Goal: Check status: Check status

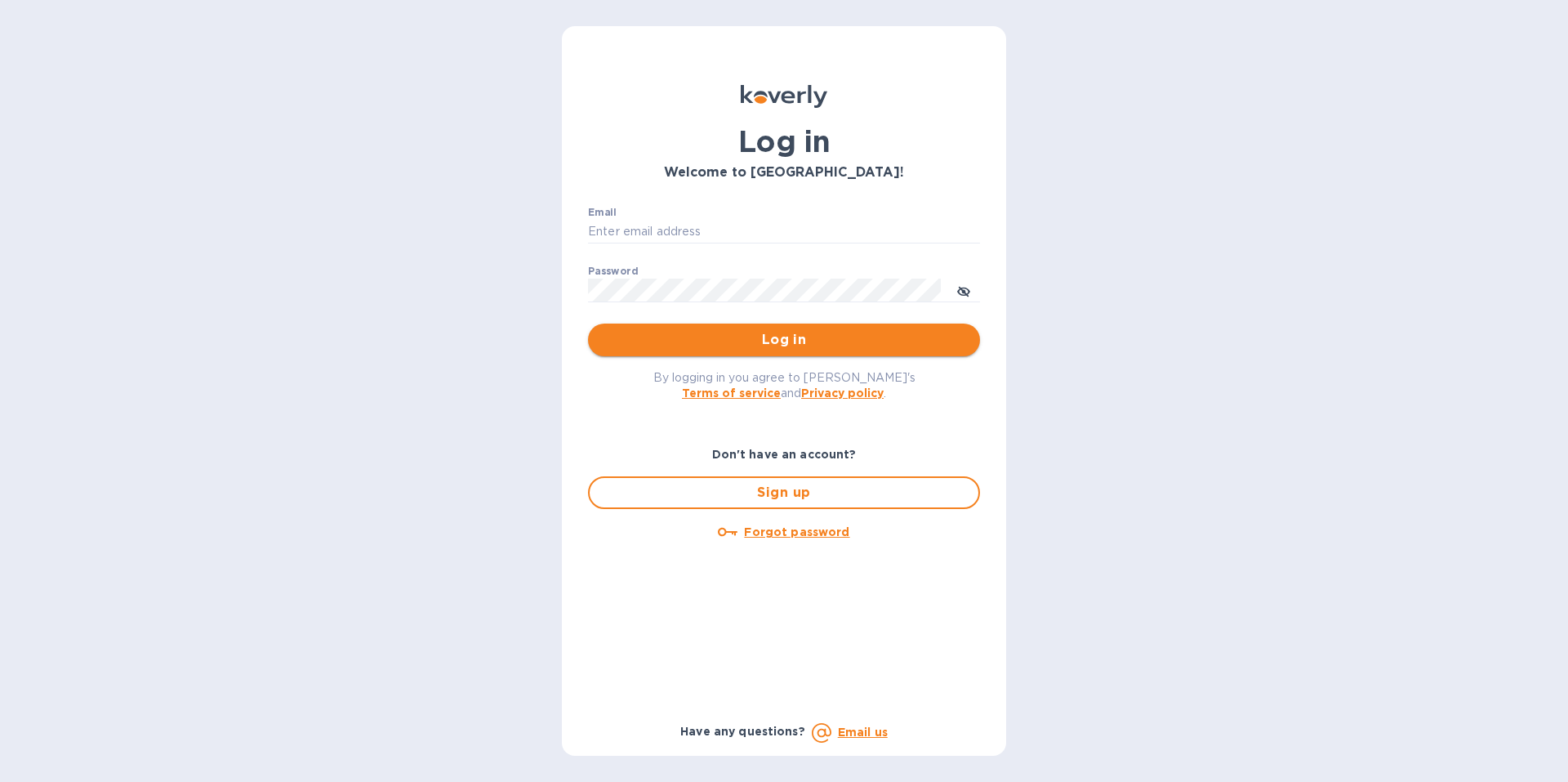
type input "[EMAIL_ADDRESS][DOMAIN_NAME]"
click at [795, 343] on span "Log in" at bounding box center [784, 340] width 366 height 19
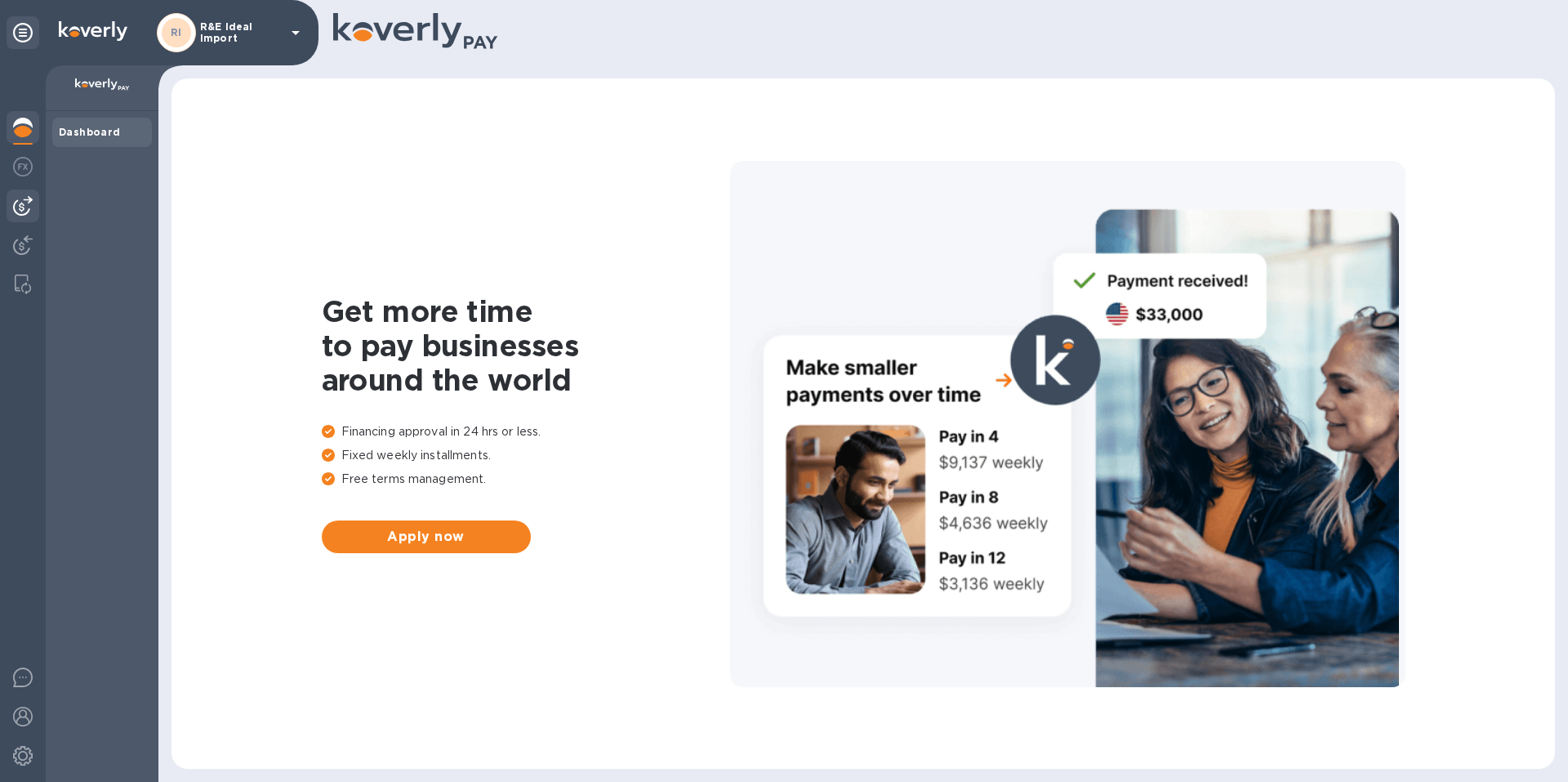
click at [15, 197] on img at bounding box center [23, 206] width 19 height 19
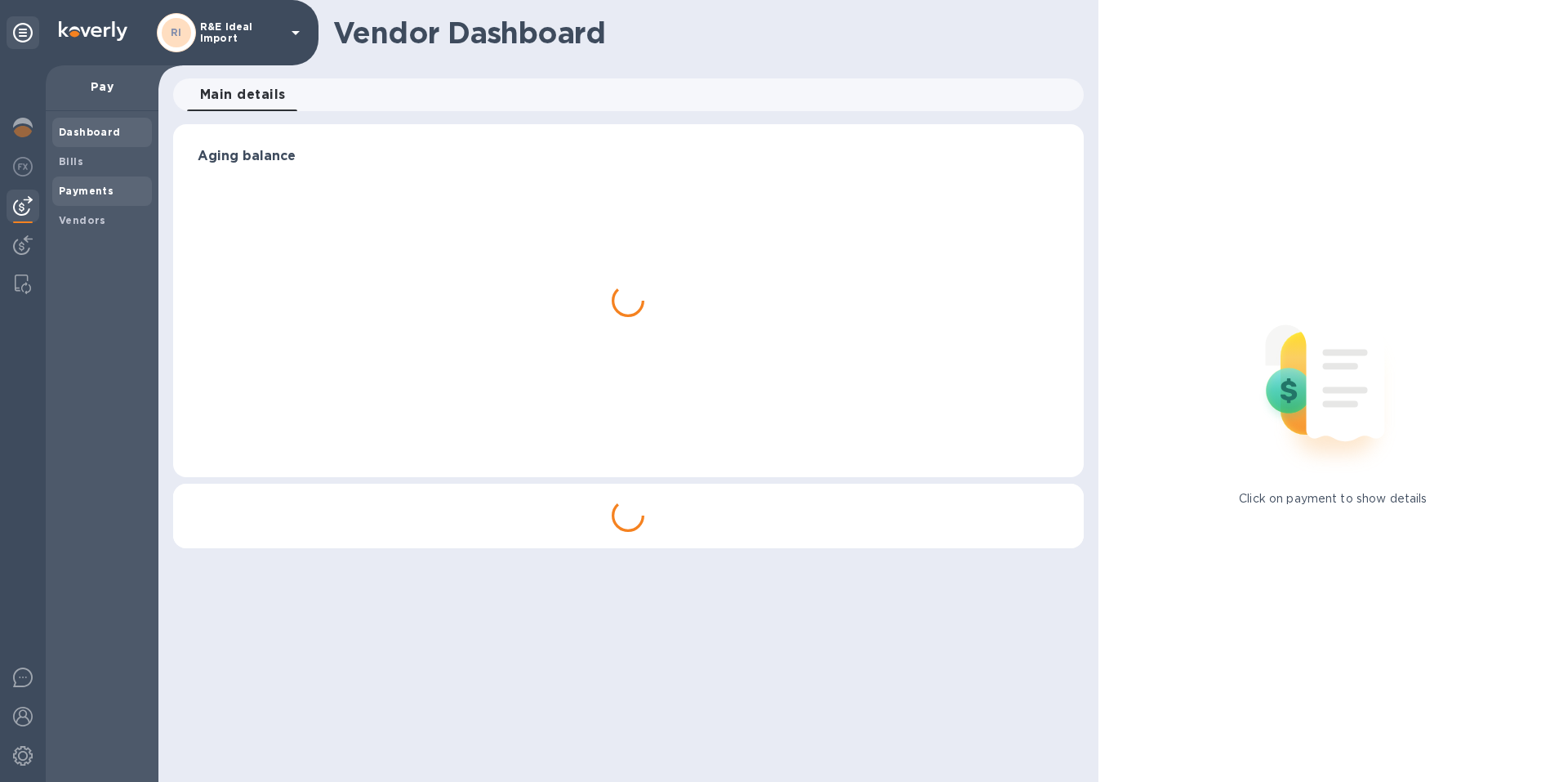
click at [73, 190] on b "Payments" at bounding box center [86, 190] width 55 height 13
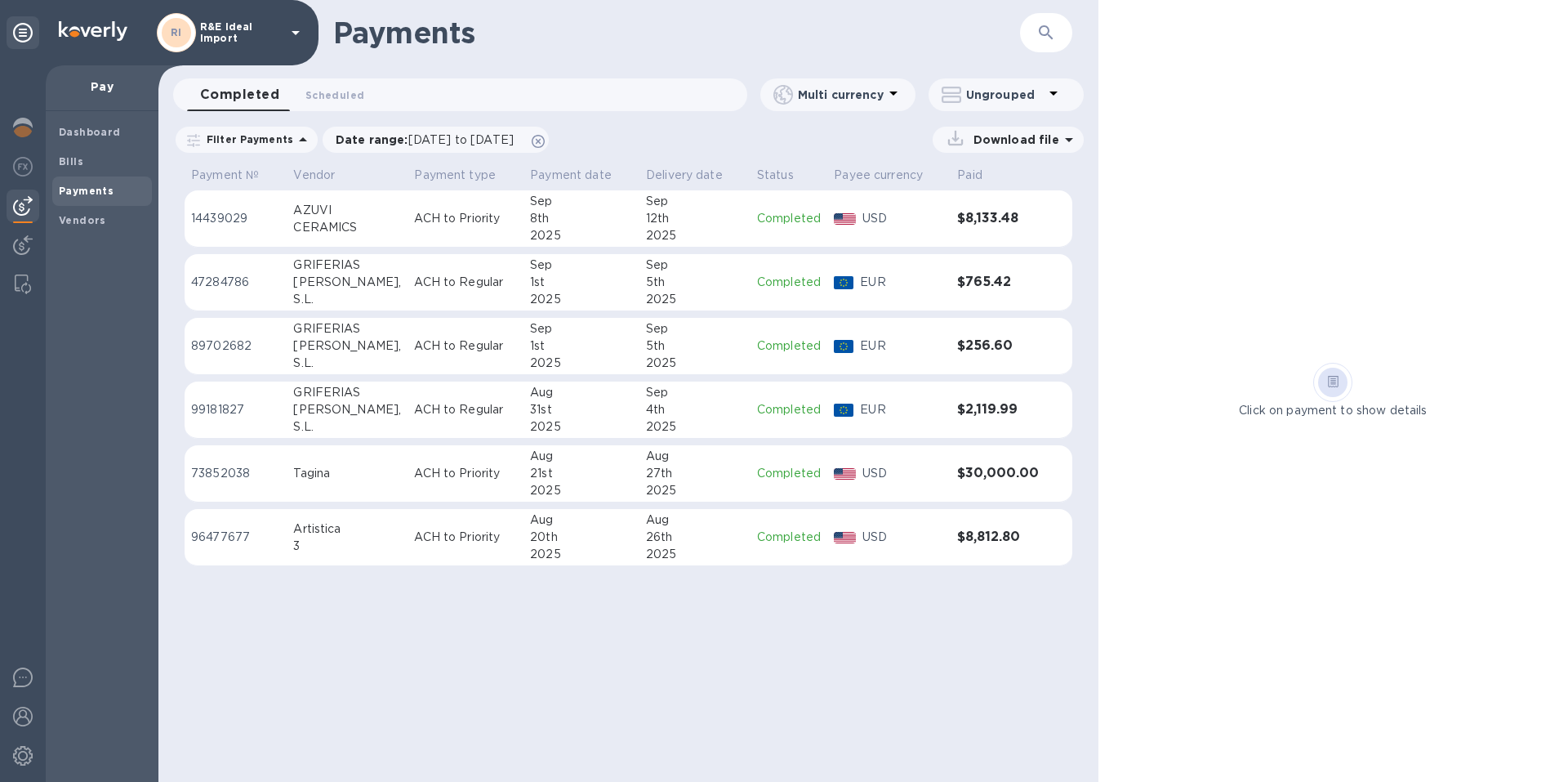
click at [274, 28] on p "R&E Ideal Import" at bounding box center [240, 32] width 82 height 23
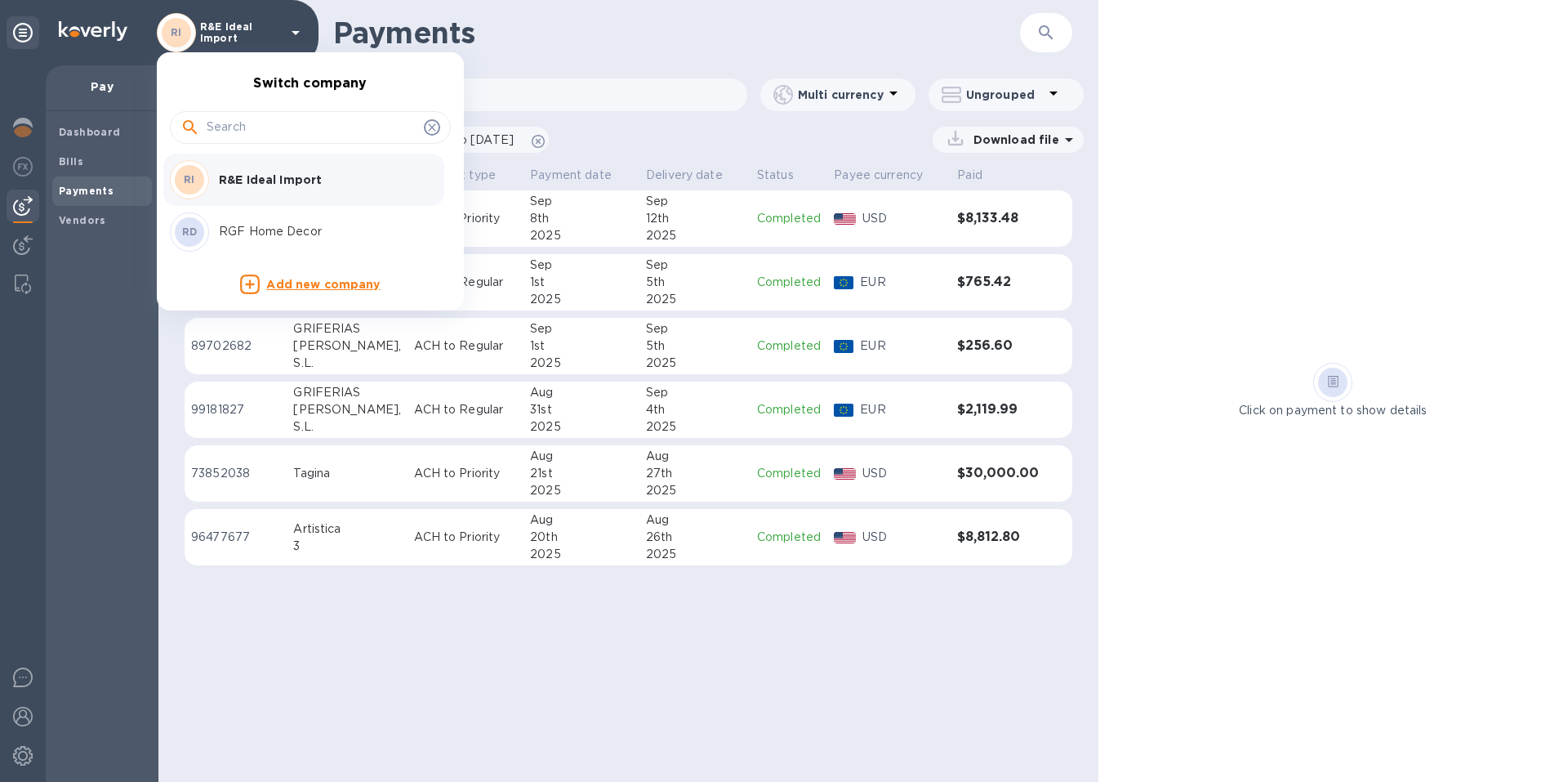
click at [230, 222] on div "RD RGF Home Decor" at bounding box center [297, 232] width 254 height 40
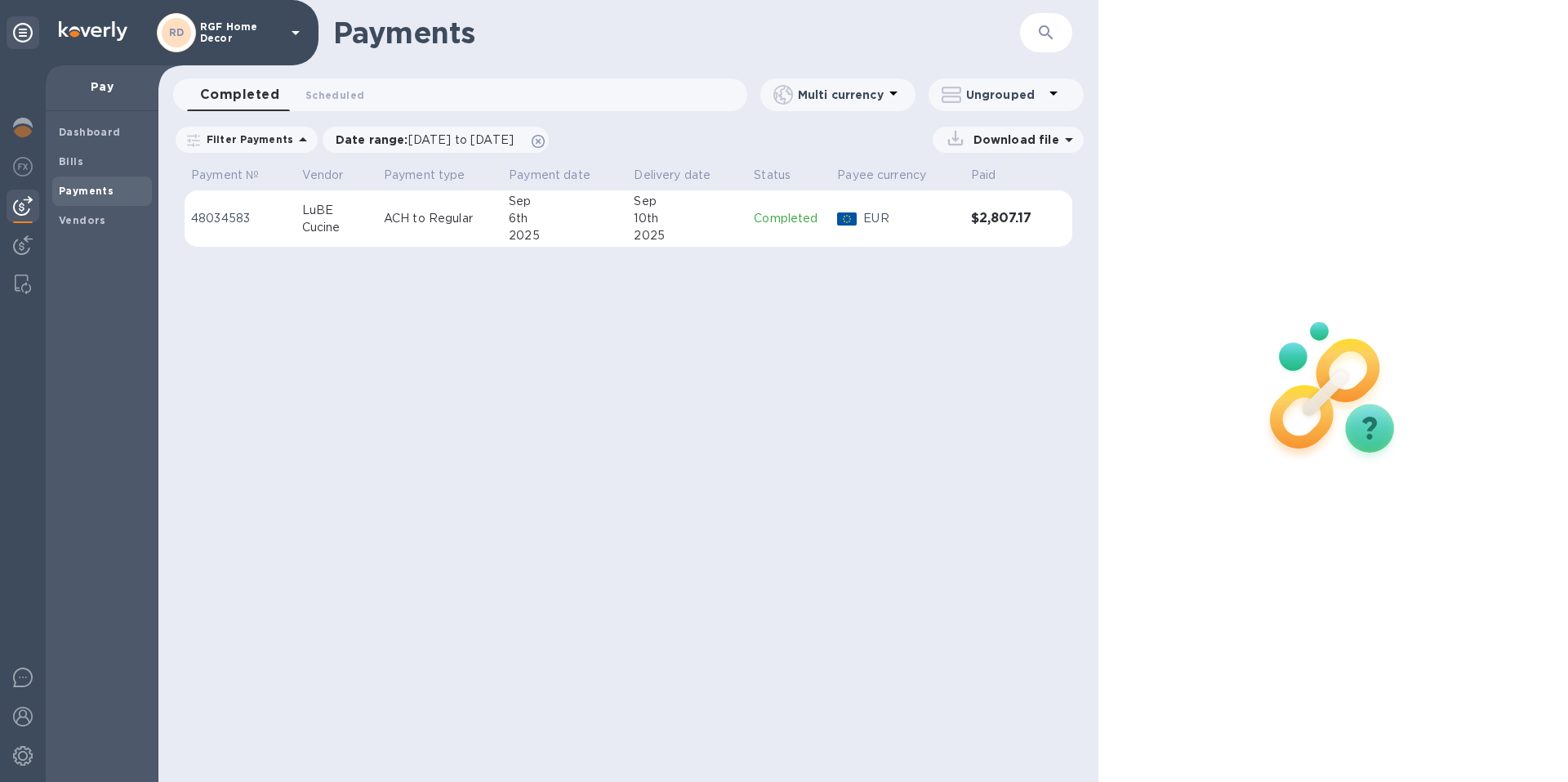
click at [995, 223] on h3 "$2,807.17" at bounding box center [1003, 218] width 67 height 15
